Goal: Transaction & Acquisition: Purchase product/service

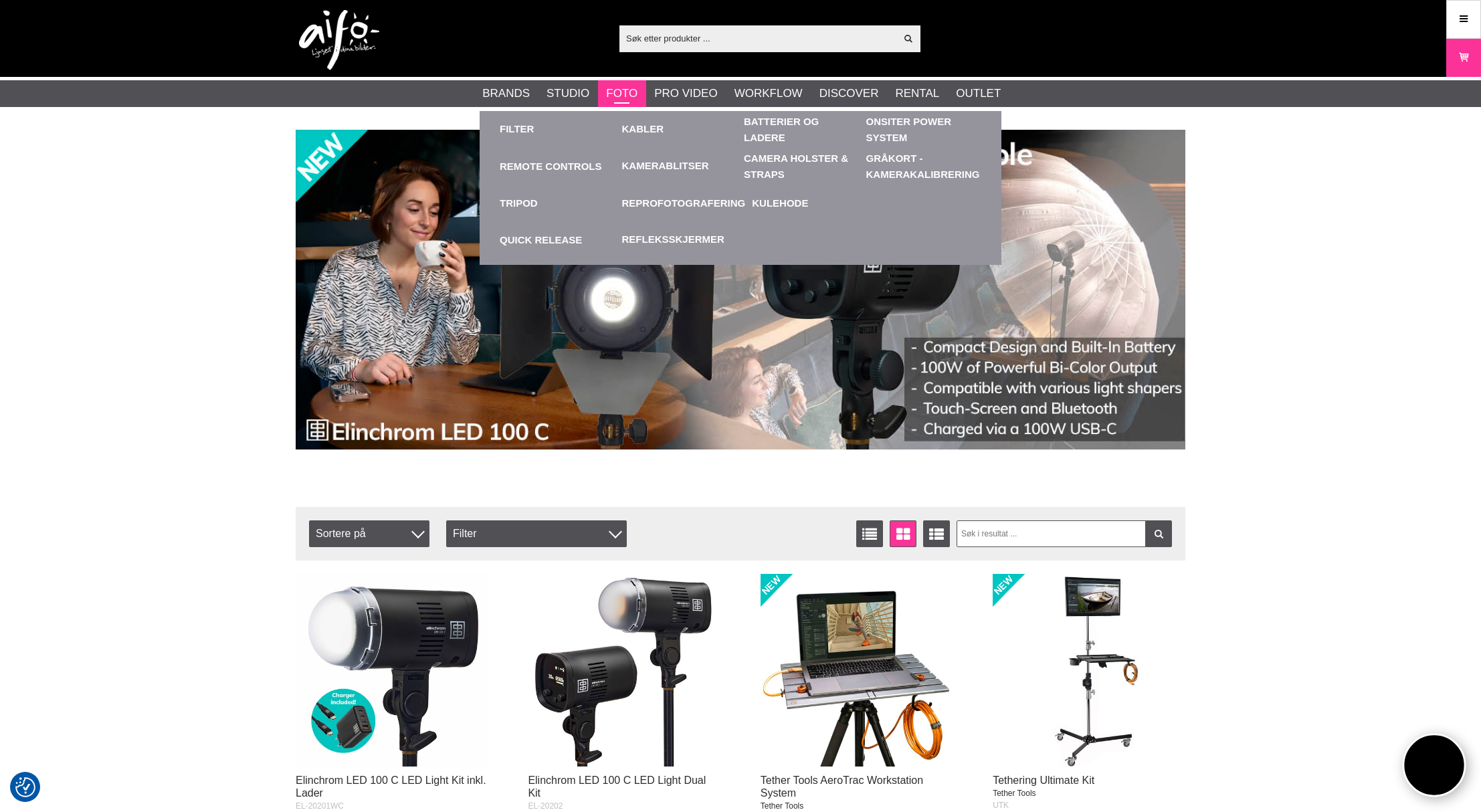
scroll to position [0, 1]
click at [613, 93] on link "Foto" at bounding box center [621, 93] width 31 height 17
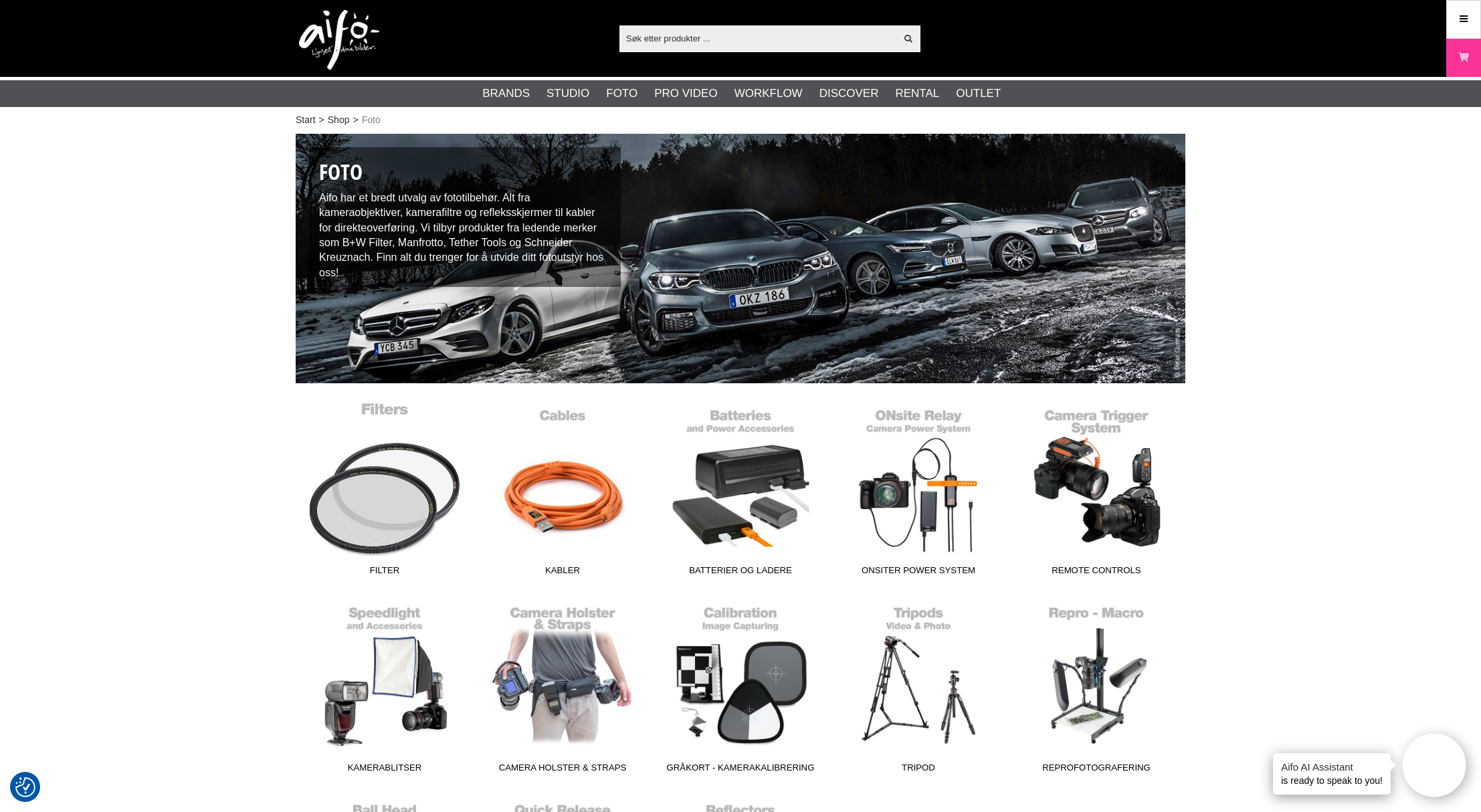
scroll to position [0, 1]
click at [386, 514] on link "Filter" at bounding box center [385, 491] width 178 height 181
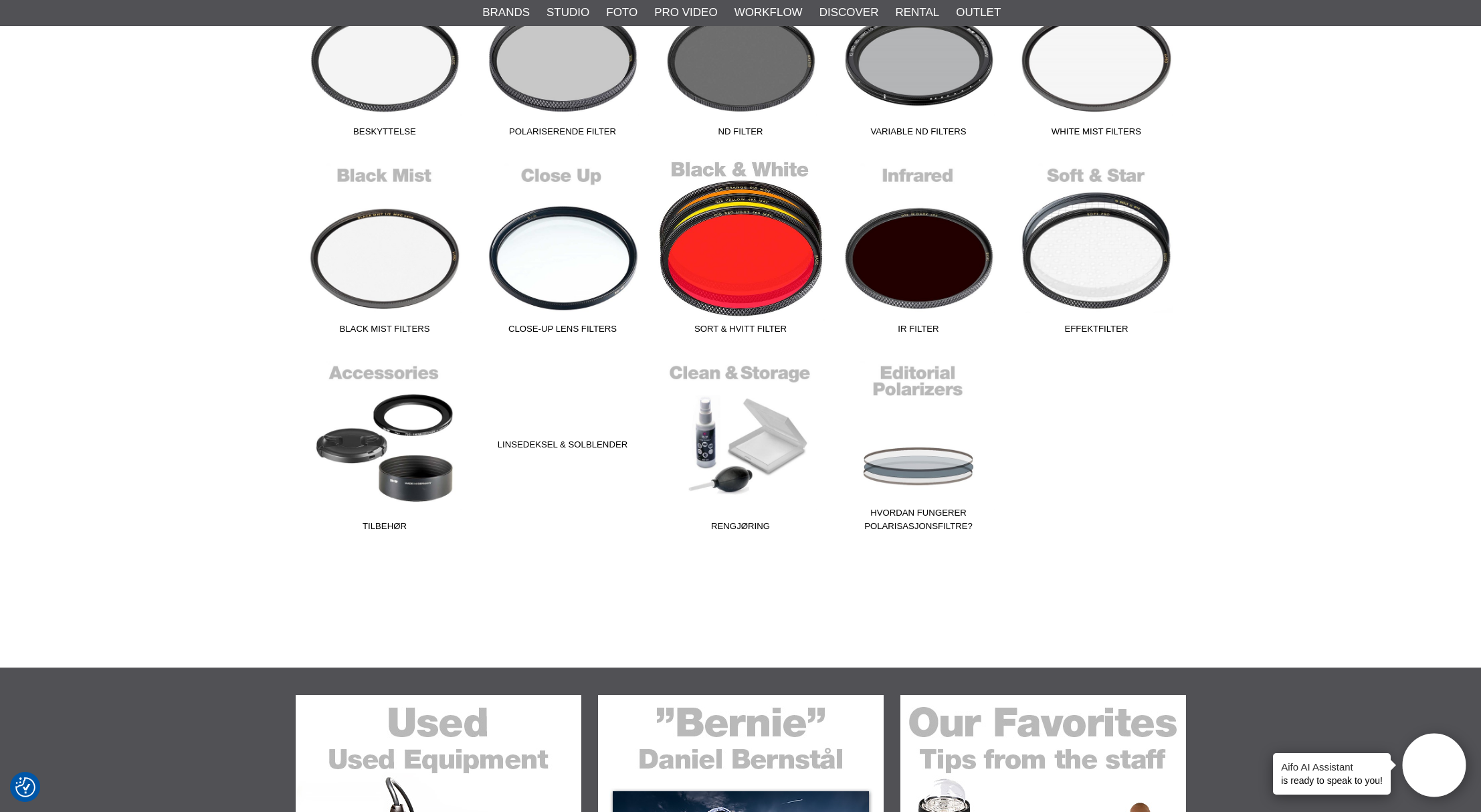
scroll to position [441, 1]
click at [743, 271] on link "Sort & Hvitt Filter" at bounding box center [740, 249] width 178 height 181
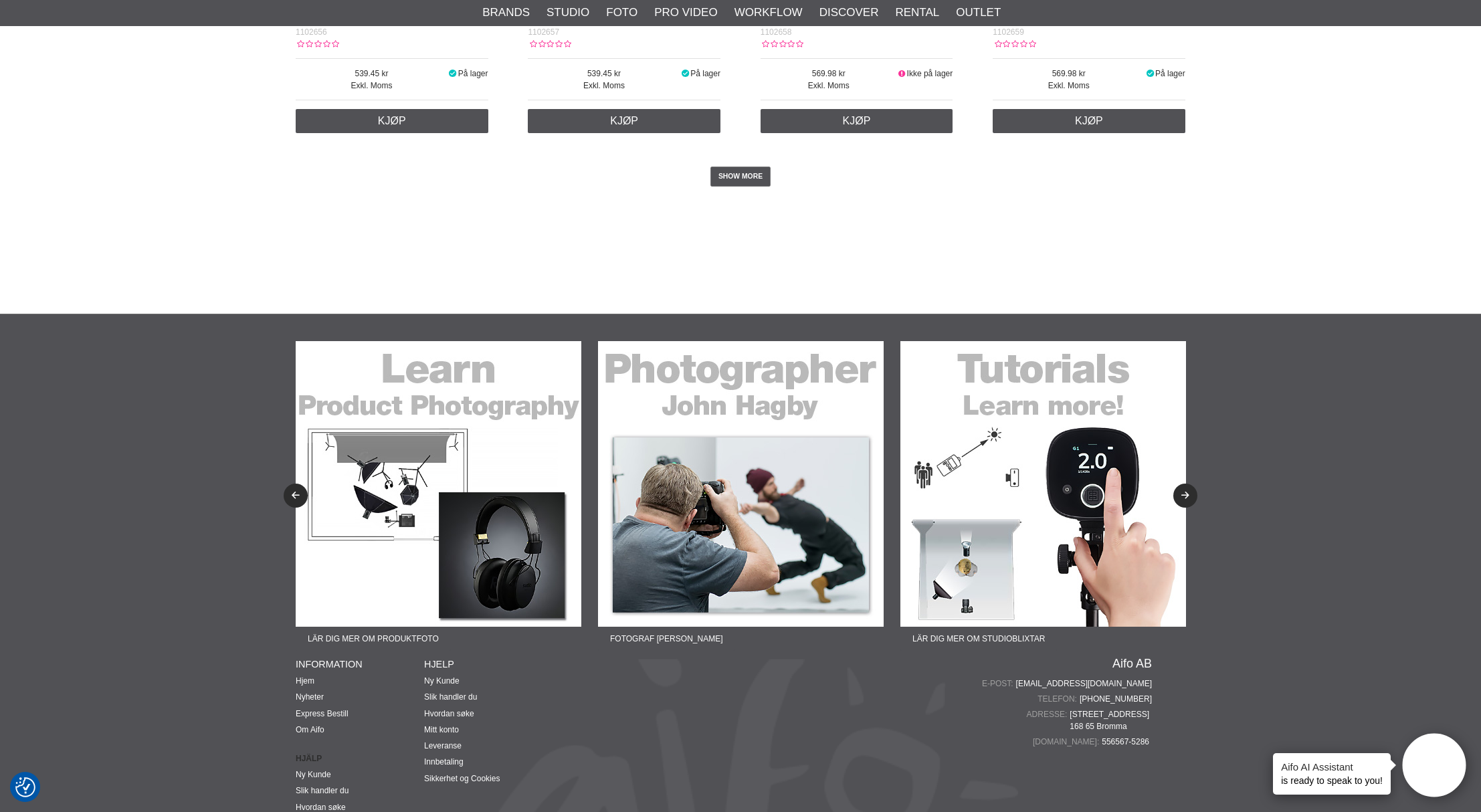
scroll to position [2858, 0]
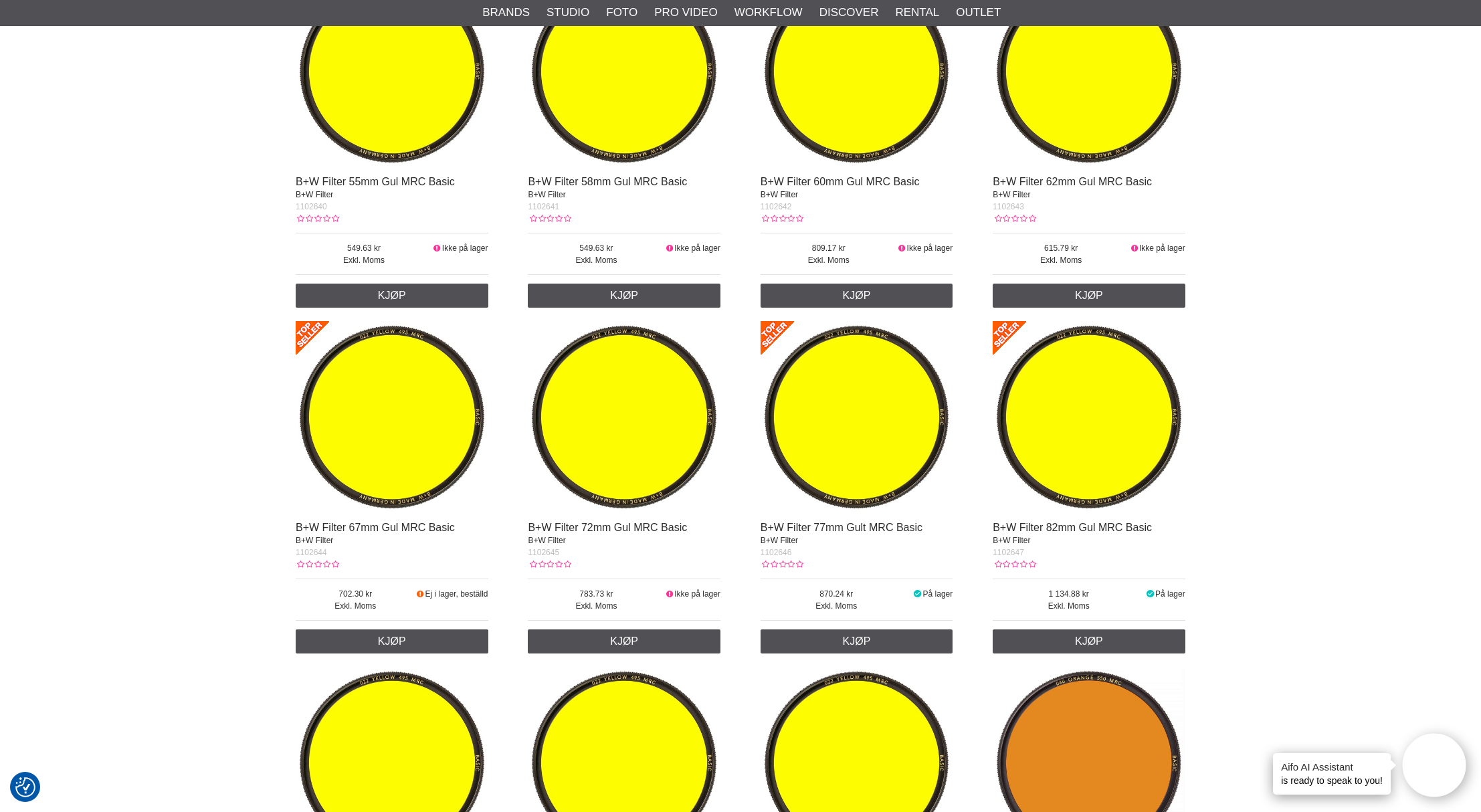
scroll to position [1284, 0]
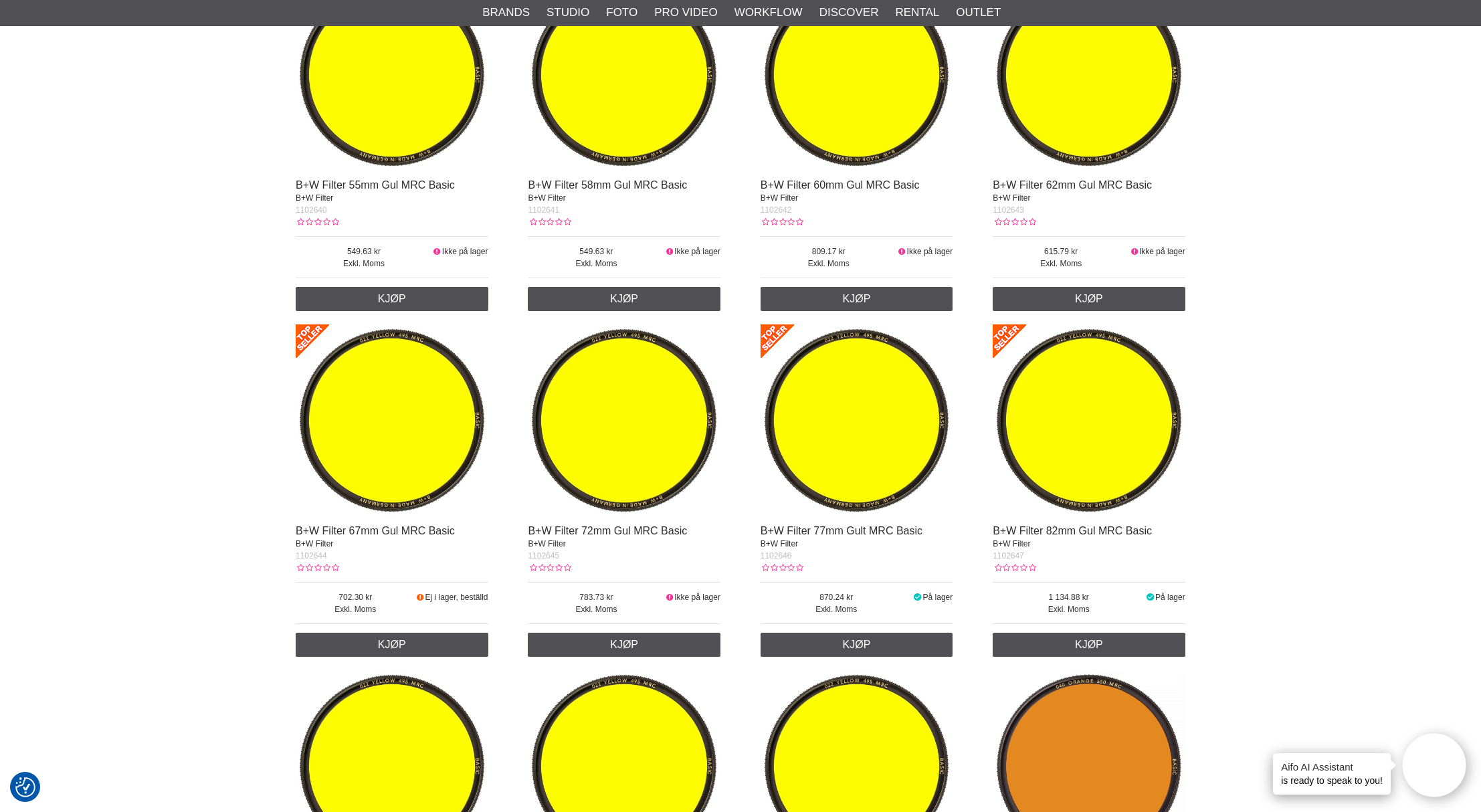
click at [1063, 171] on img at bounding box center [1089, 75] width 192 height 192
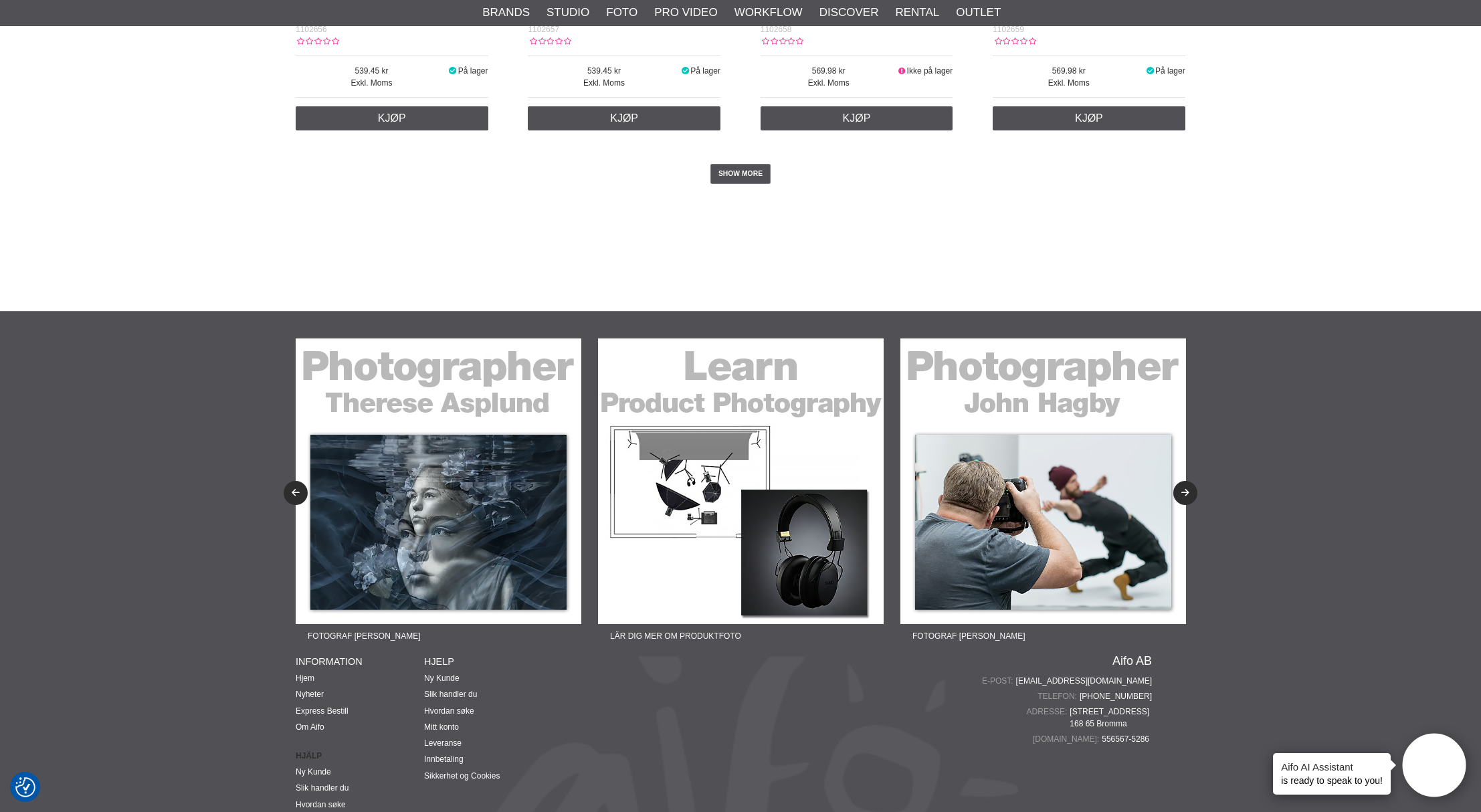
scroll to position [2848, 0]
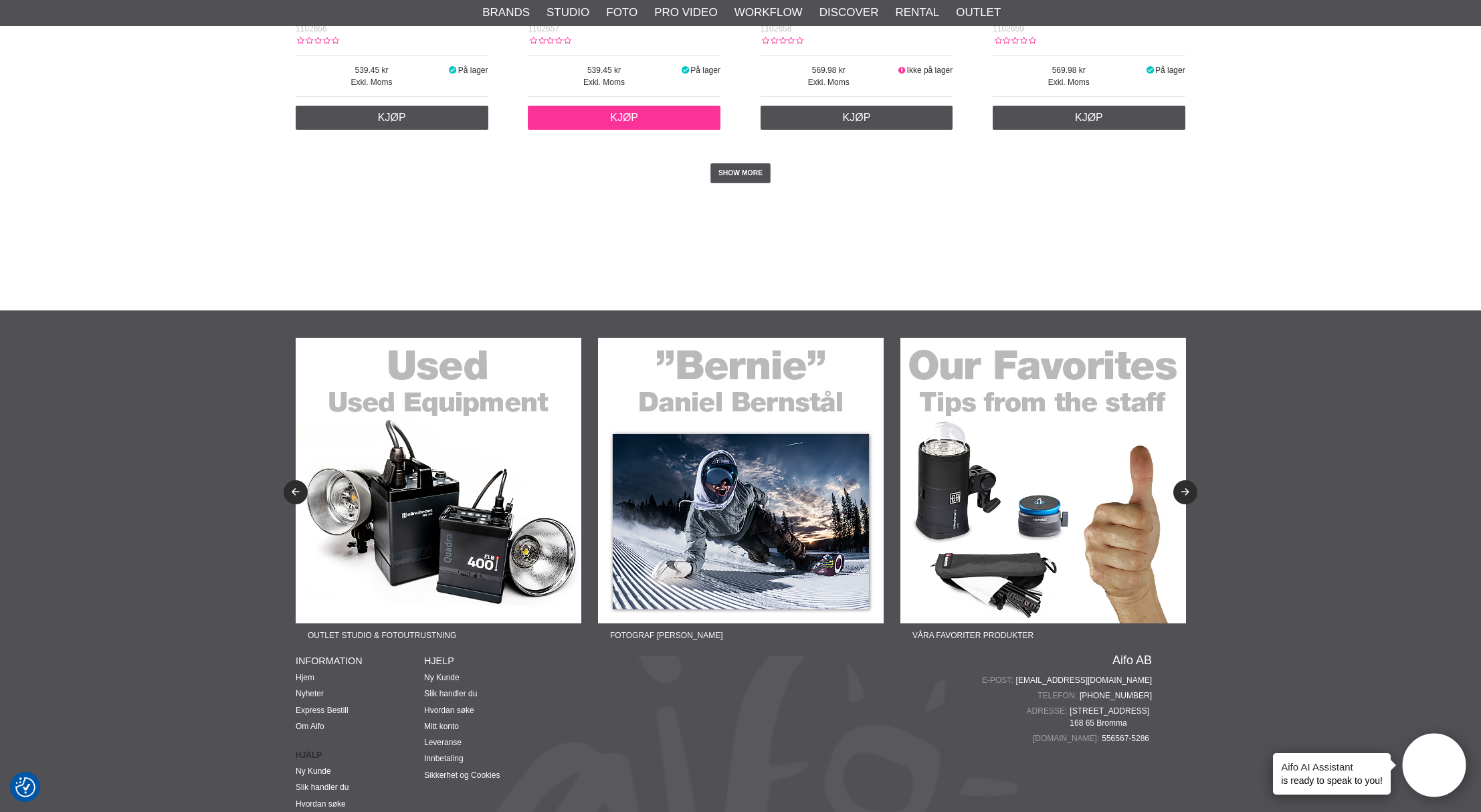
click at [628, 130] on link "Kjøp" at bounding box center [624, 117] width 192 height 24
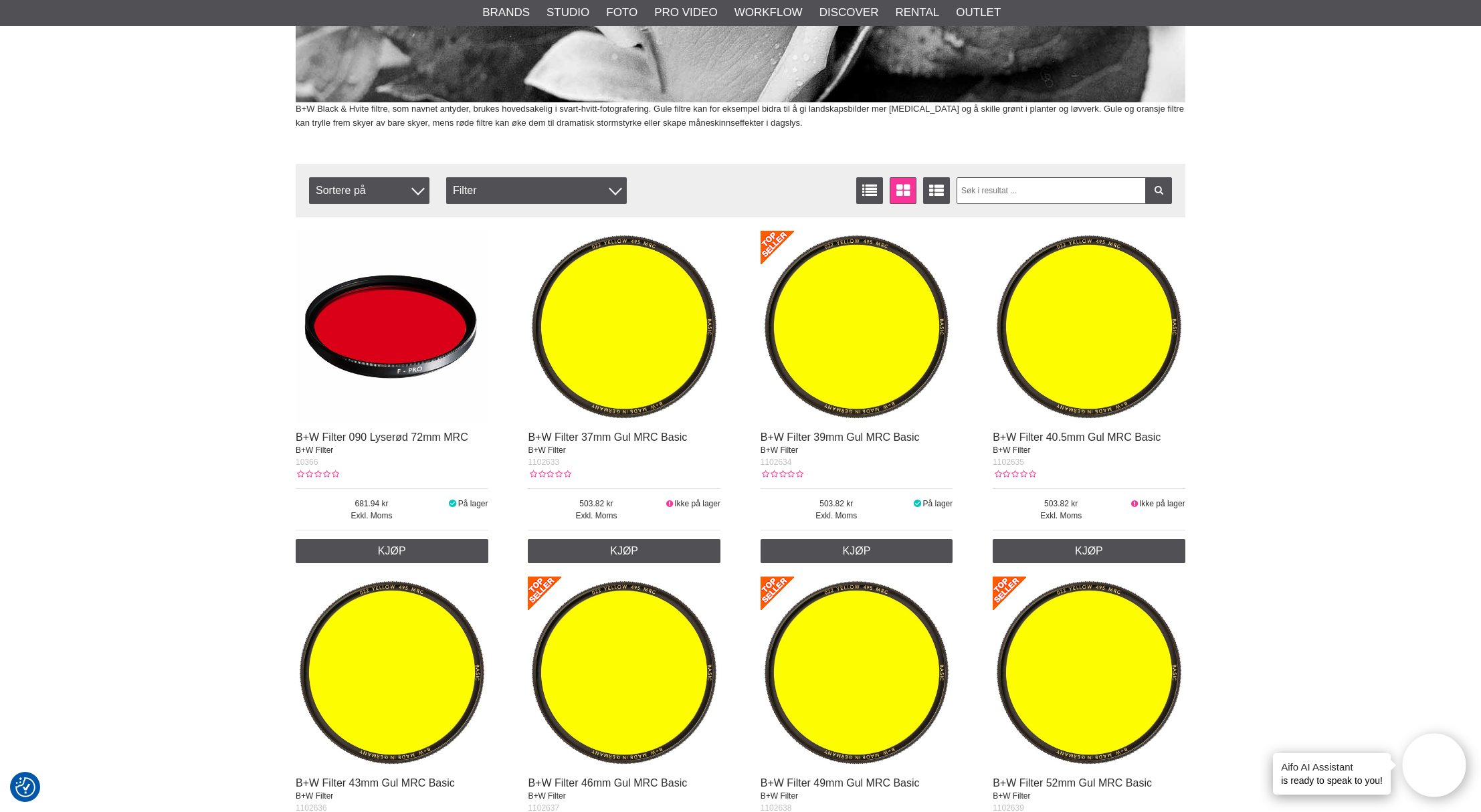
scroll to position [341, 0]
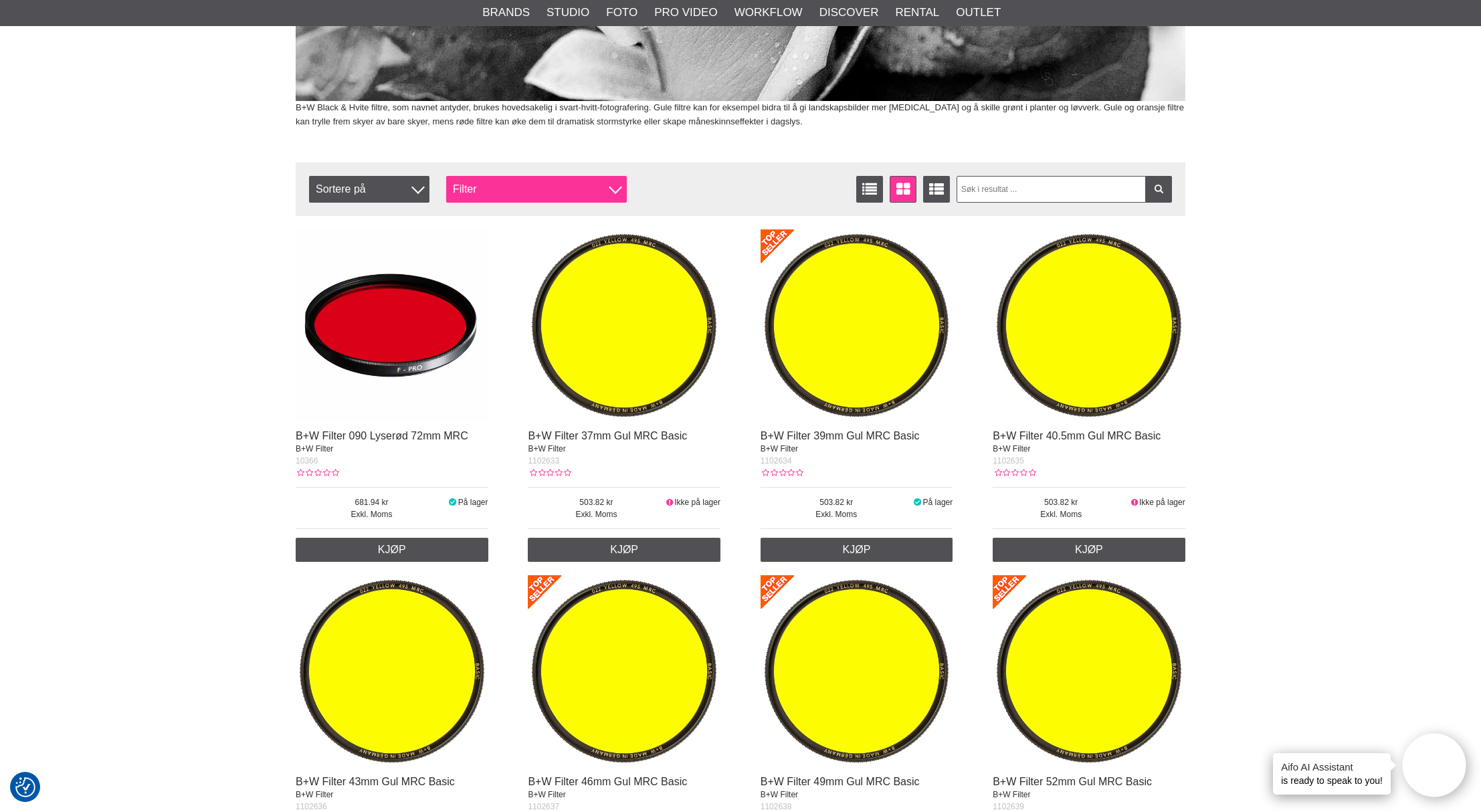
click at [611, 194] on div at bounding box center [615, 187] width 14 height 14
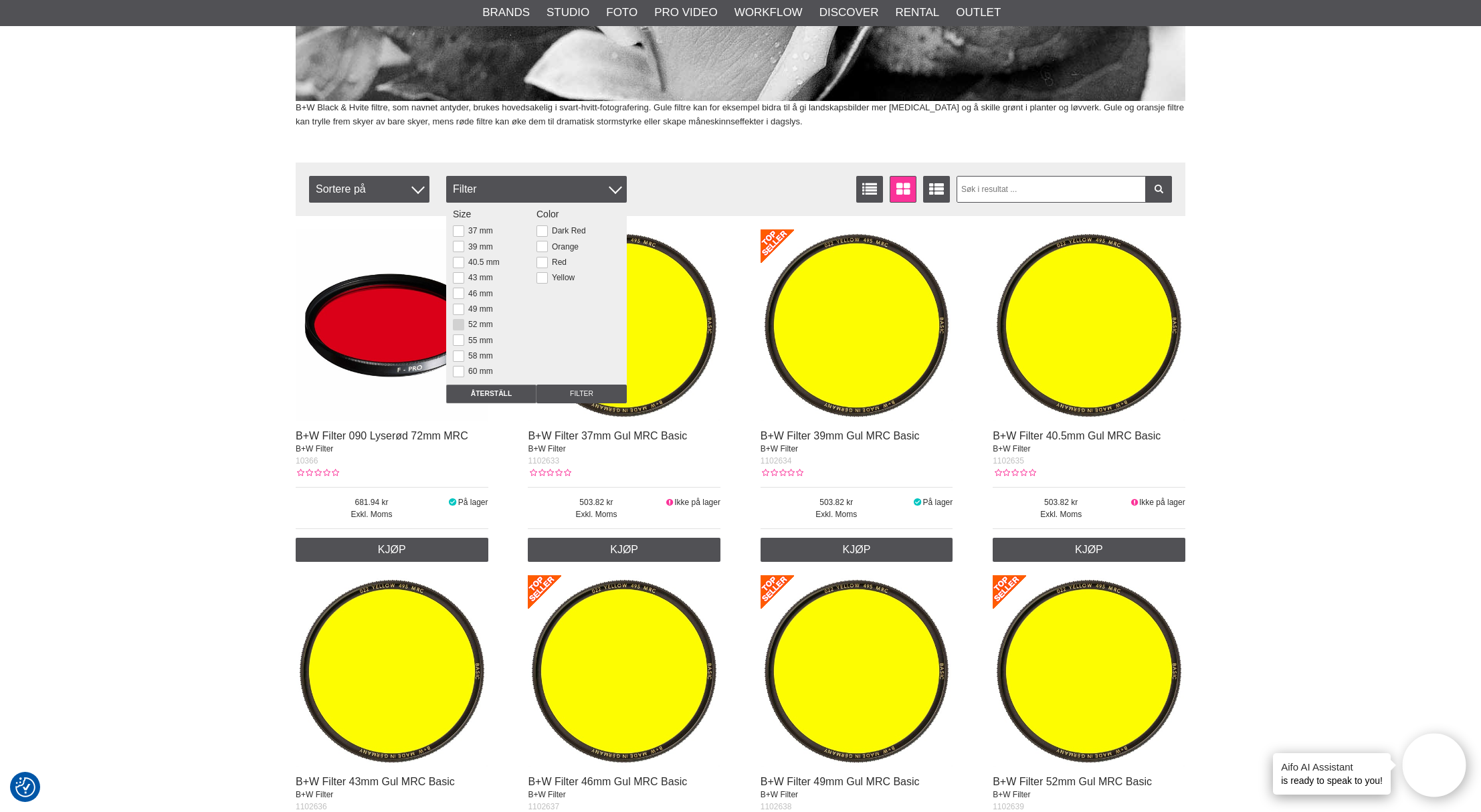
click at [491, 329] on label "52 mm" at bounding box center [478, 324] width 28 height 9
click at [0, 0] on input "52 mm" at bounding box center [0, 0] width 0 height 0
click at [577, 403] on input "Filter" at bounding box center [581, 394] width 91 height 18
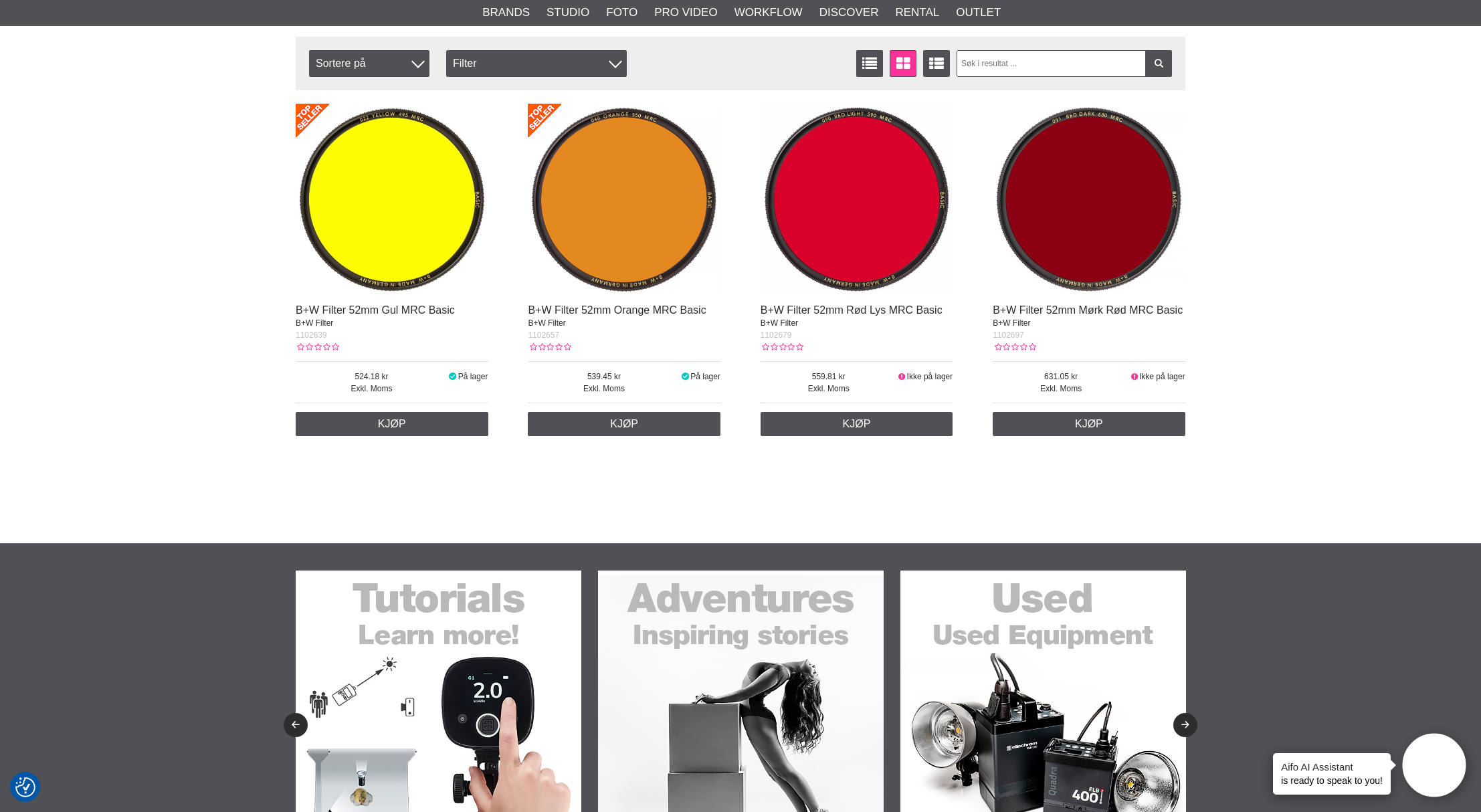
scroll to position [467, 0]
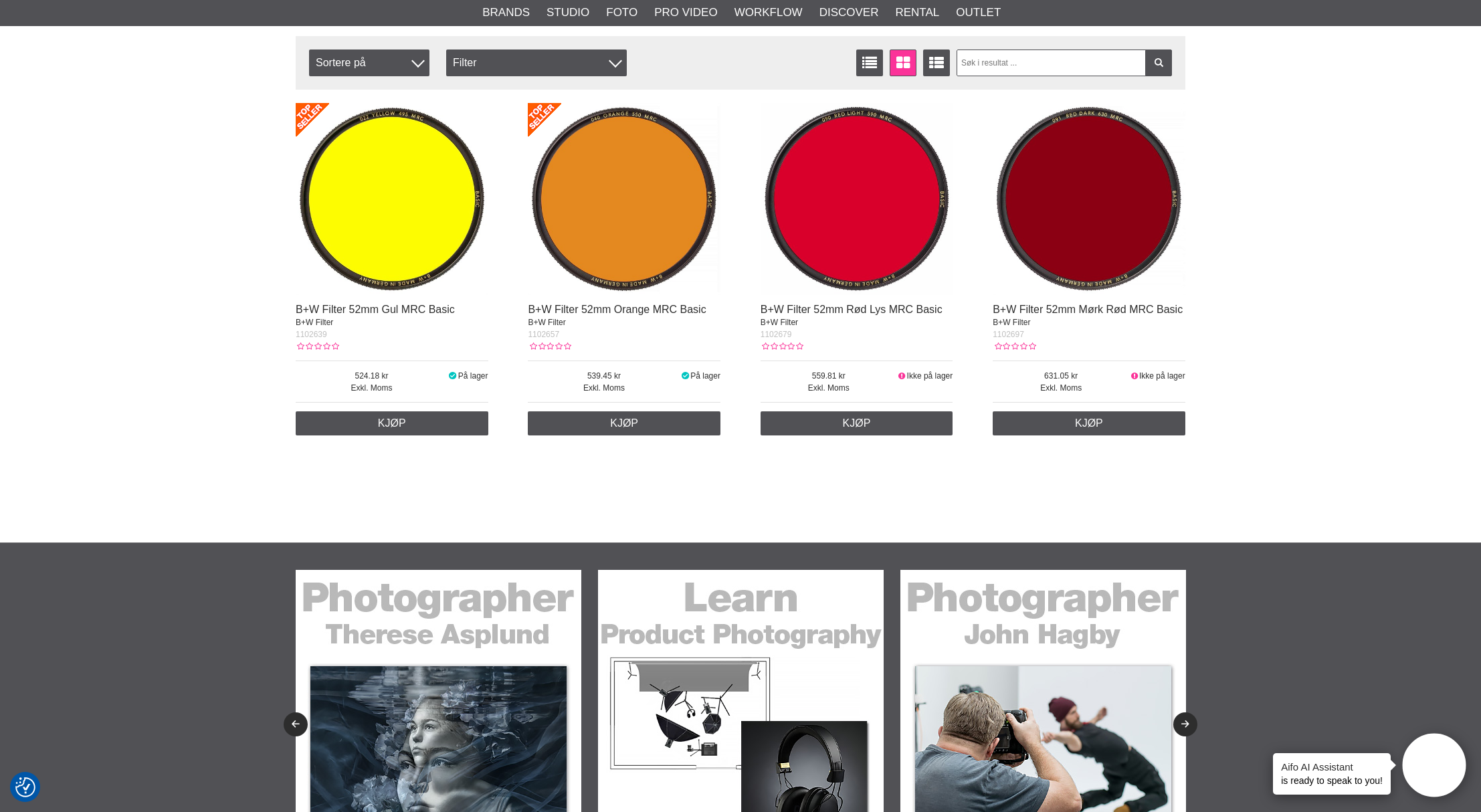
click at [854, 221] on img at bounding box center [857, 199] width 192 height 192
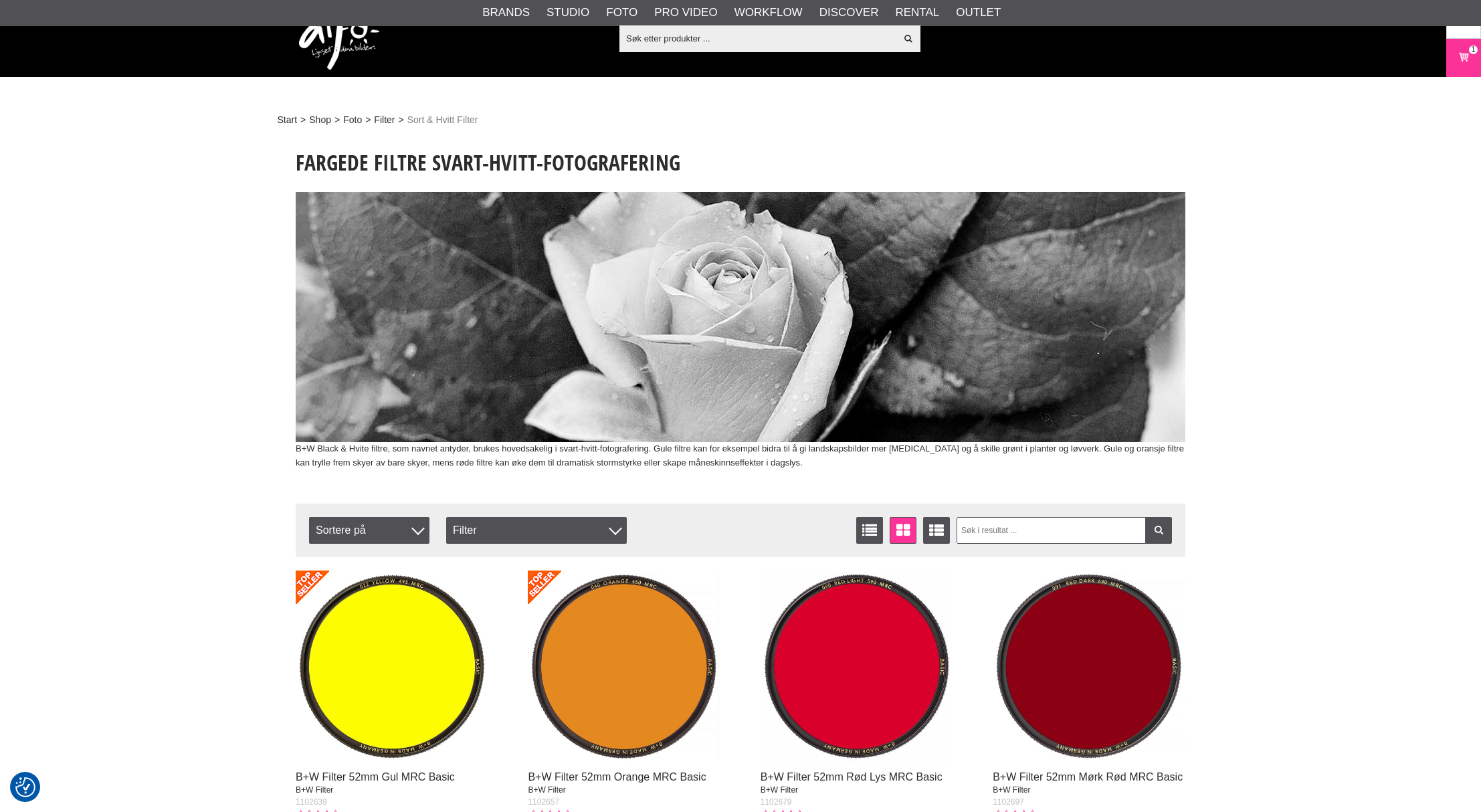
scroll to position [467, 0]
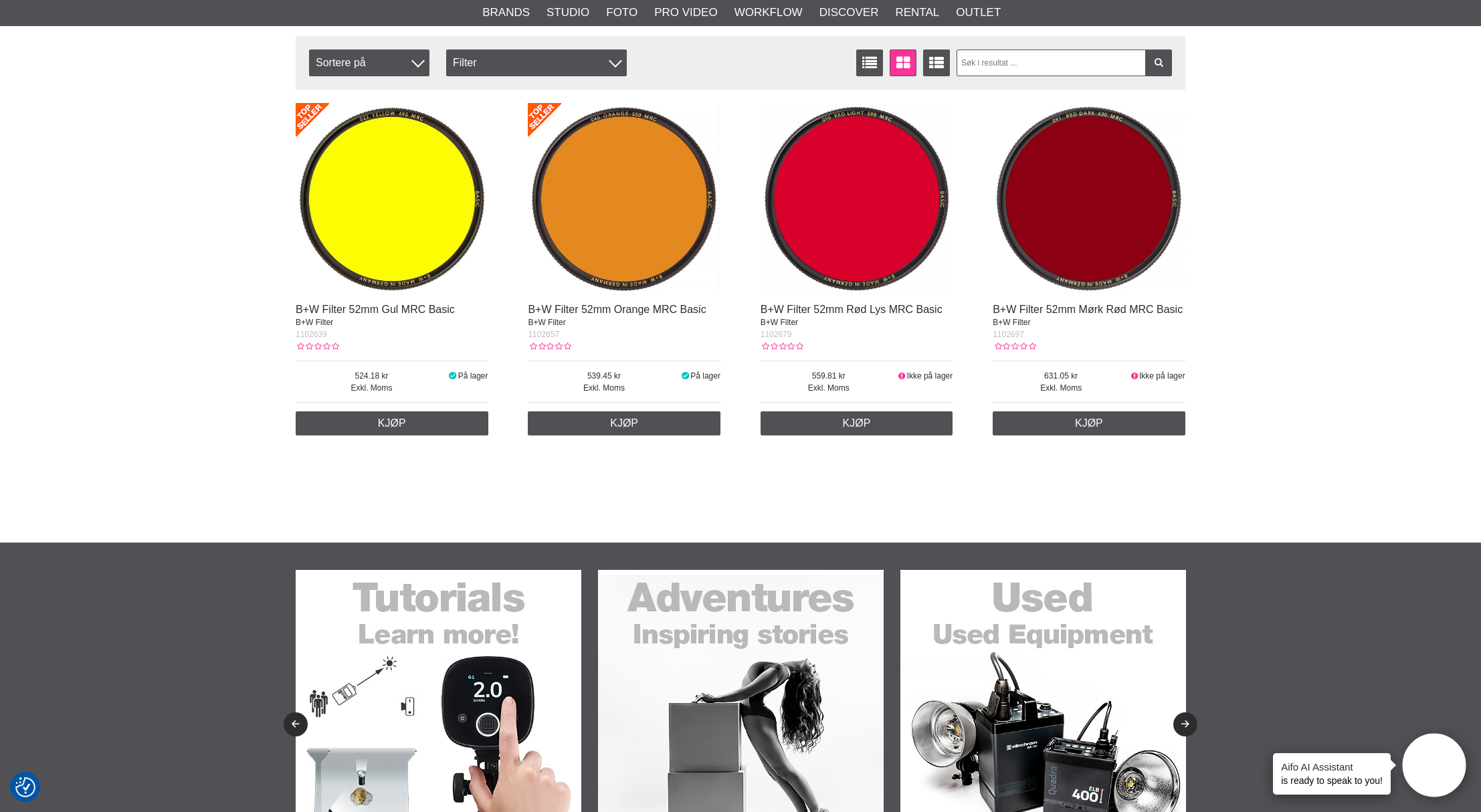
click at [1065, 242] on img at bounding box center [1089, 199] width 192 height 192
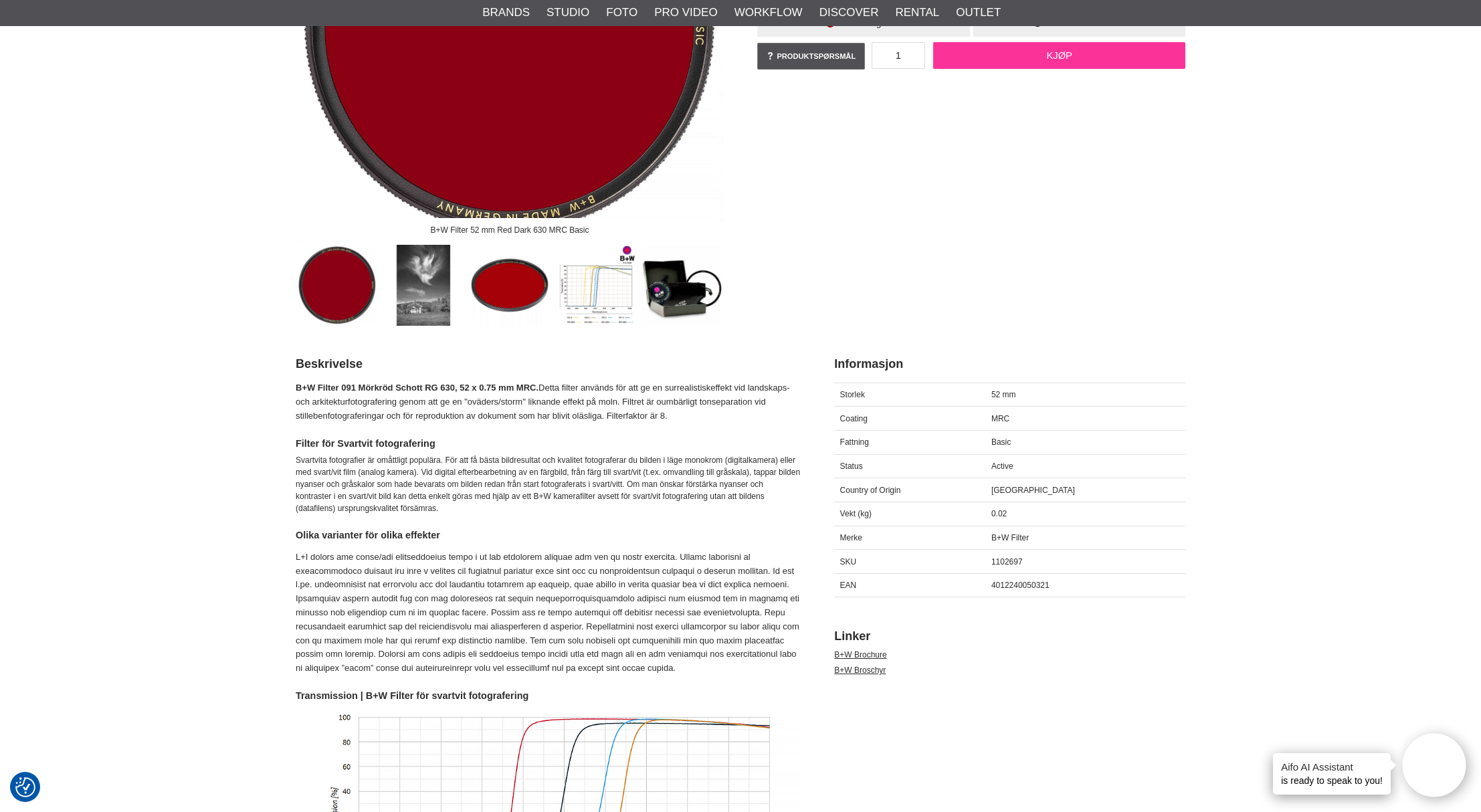
scroll to position [326, 0]
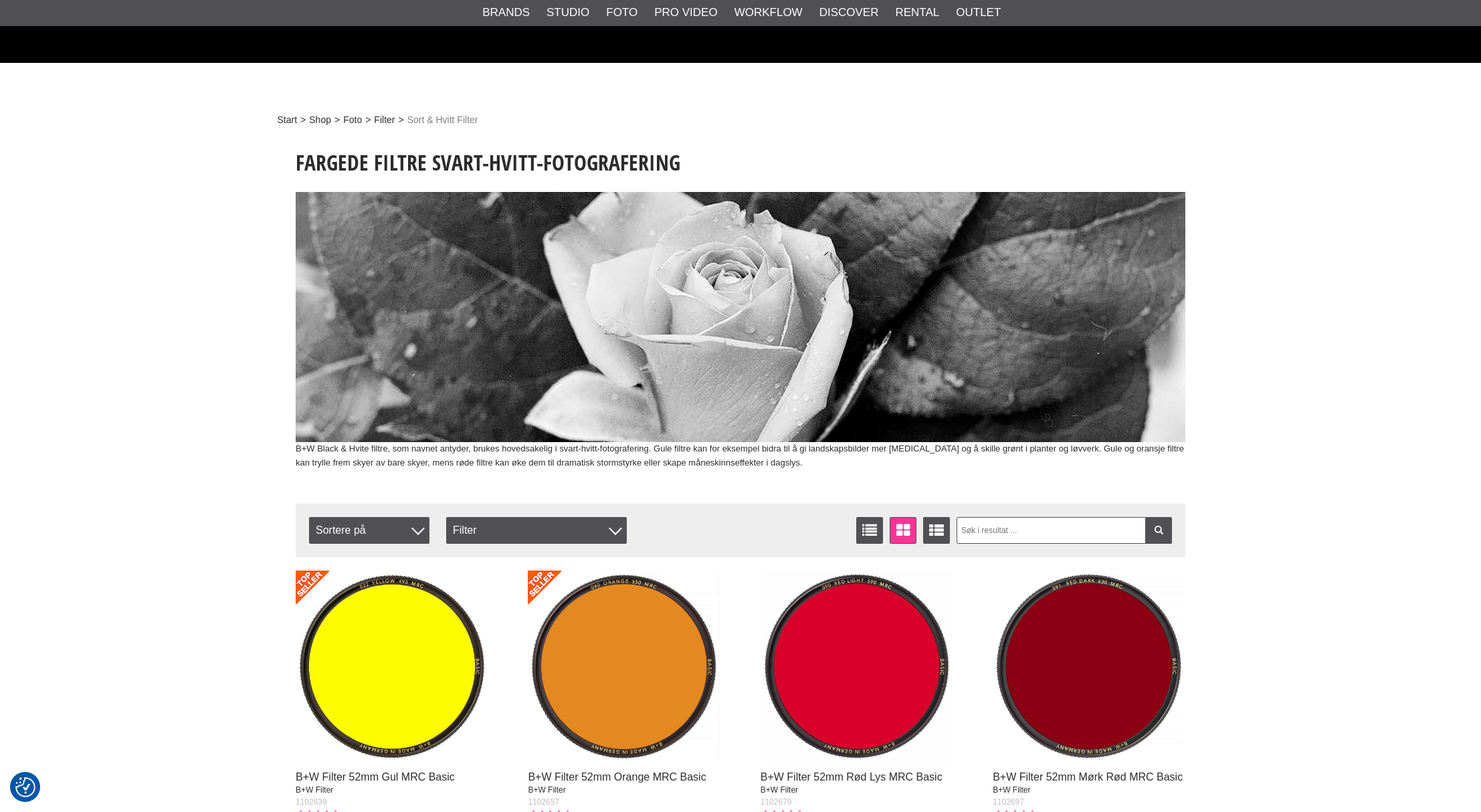
scroll to position [467, 0]
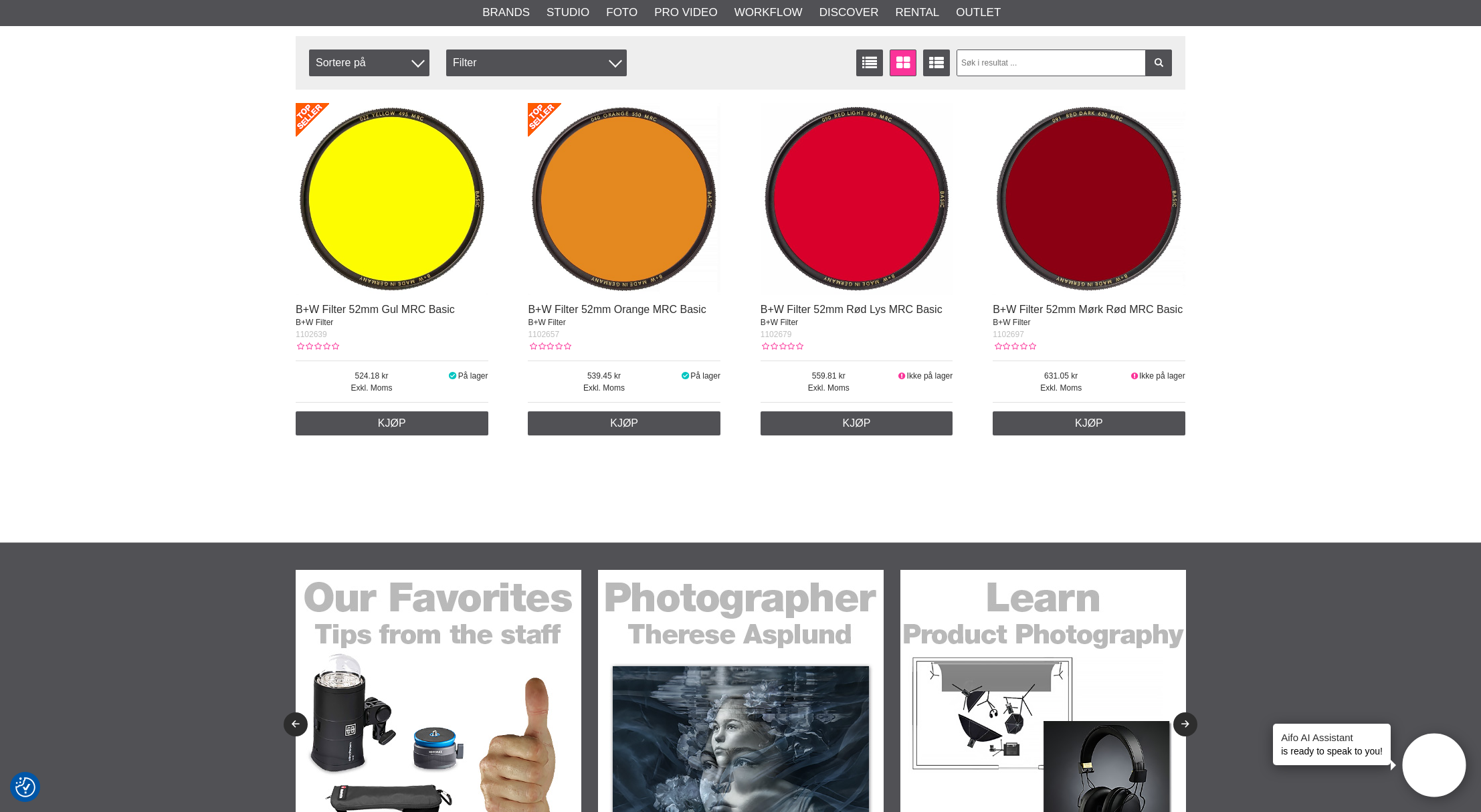
click at [378, 232] on img at bounding box center [392, 199] width 192 height 192
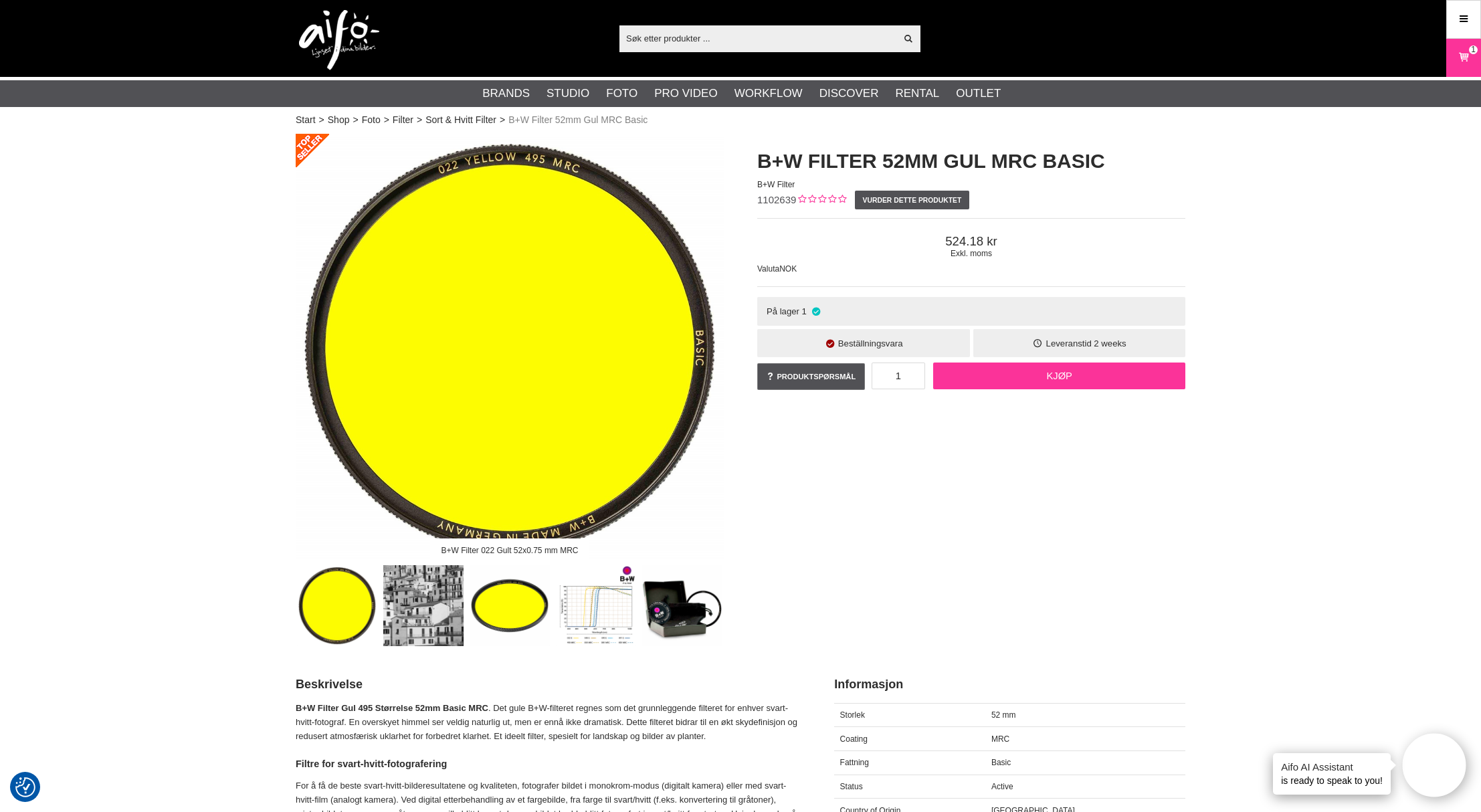
click at [1092, 390] on link "Kjøp" at bounding box center [1059, 376] width 252 height 27
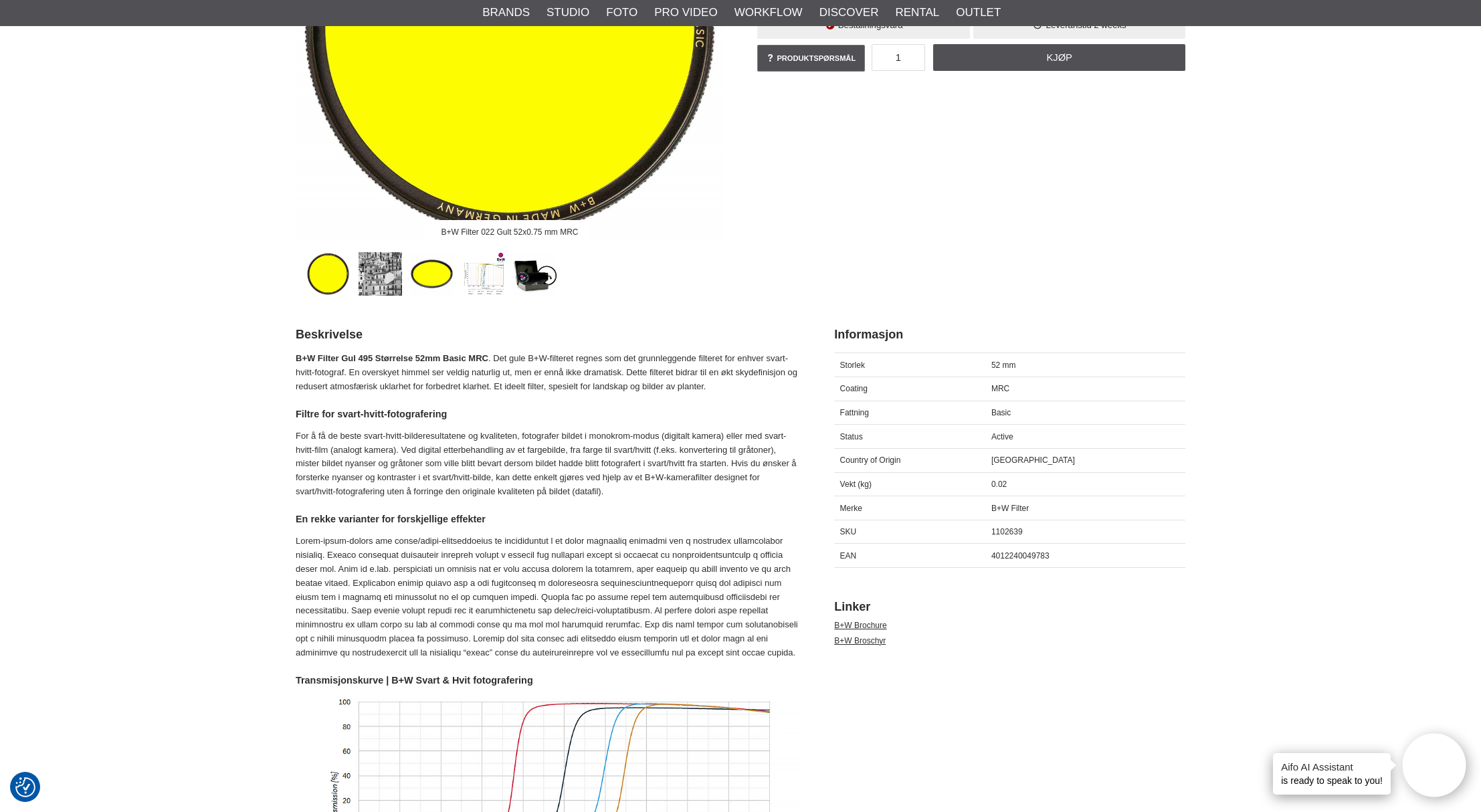
scroll to position [319, 0]
click at [881, 790] on link "[PERSON_NAME]" at bounding box center [846, 792] width 72 height 18
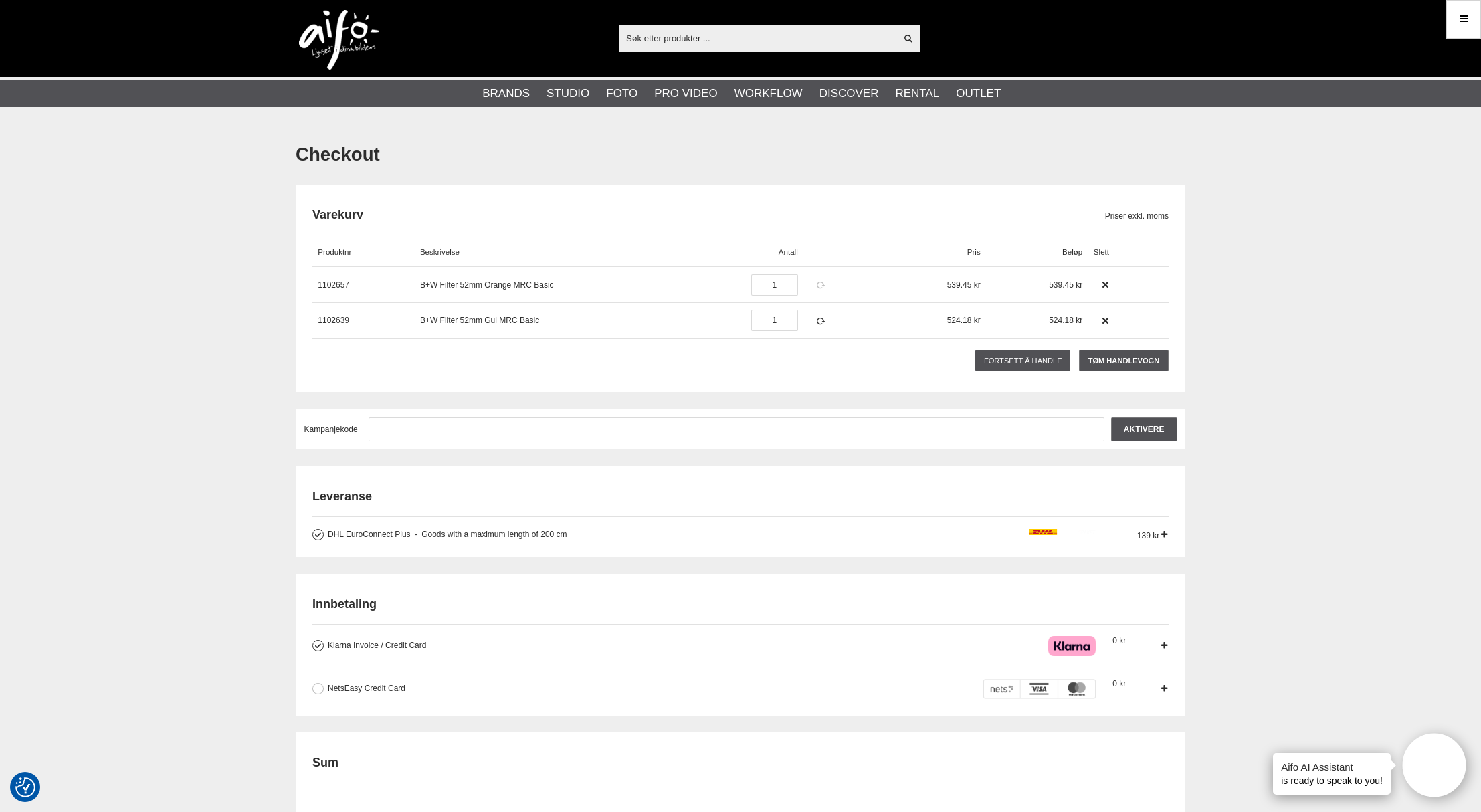
click at [827, 290] on icon at bounding box center [821, 285] width 11 height 9
click at [1111, 290] on icon at bounding box center [1106, 285] width 9 height 9
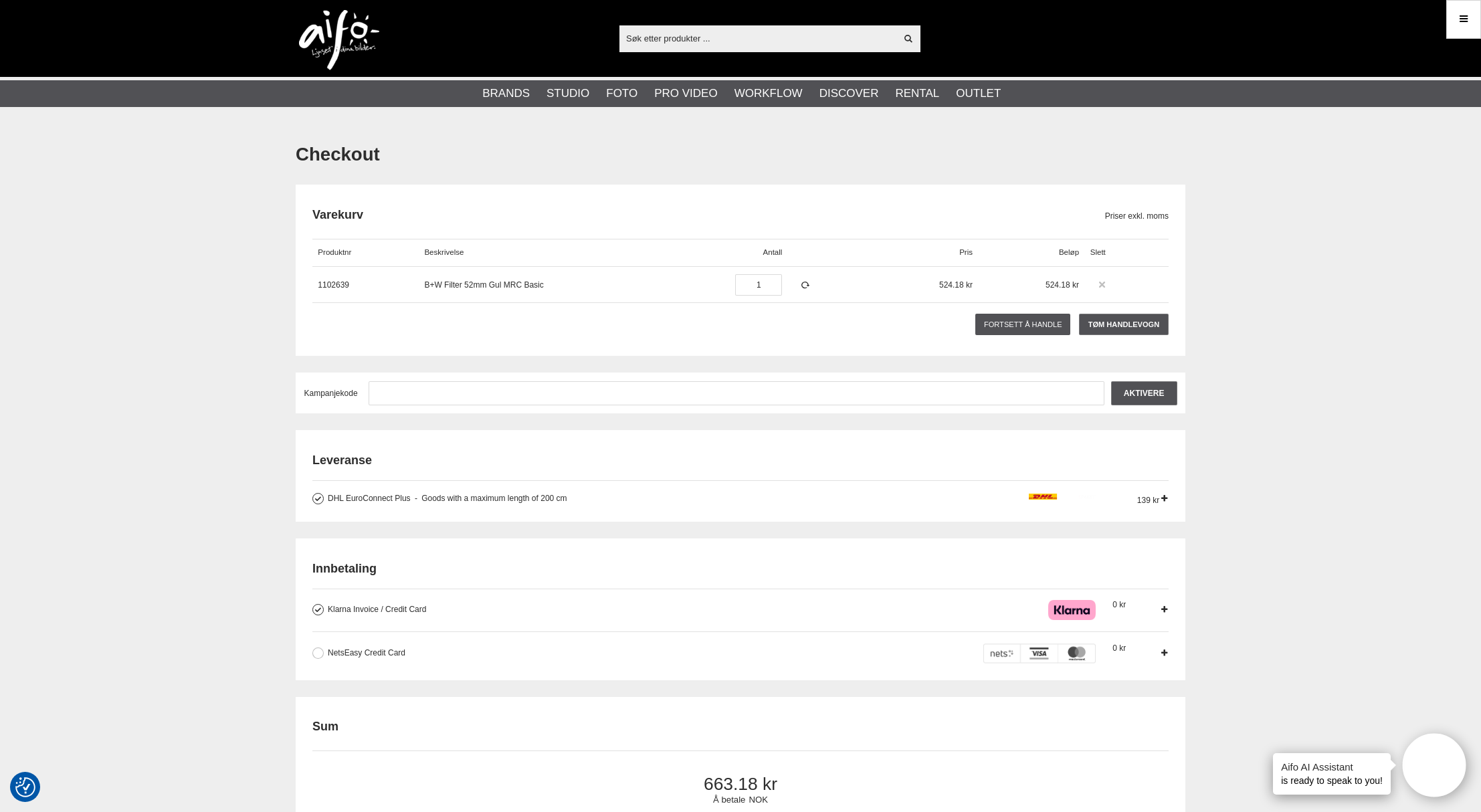
click at [1107, 290] on icon at bounding box center [1103, 285] width 9 height 9
